Goal: Task Accomplishment & Management: Complete application form

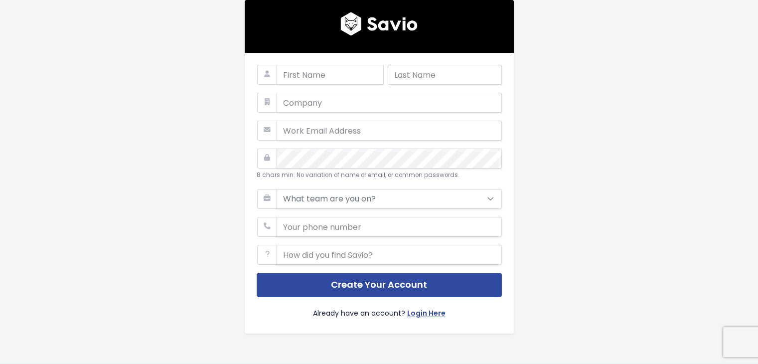
click at [386, 23] on img at bounding box center [378, 24] width 77 height 24
click at [321, 109] on input "text" at bounding box center [388, 103] width 225 height 20
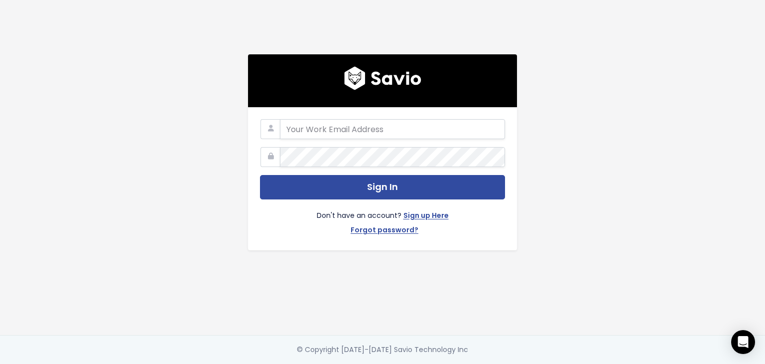
click at [424, 211] on div "Don't have an account? Sign up Here Forgot password?" at bounding box center [382, 218] width 245 height 39
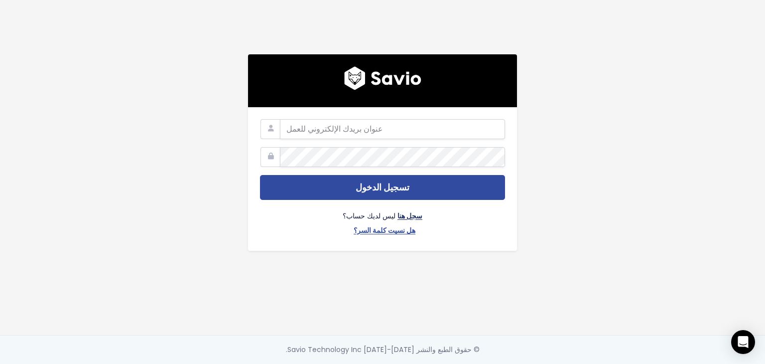
click at [403, 211] on font "سجل هنا" at bounding box center [409, 216] width 25 height 10
